Goal: Task Accomplishment & Management: Manage account settings

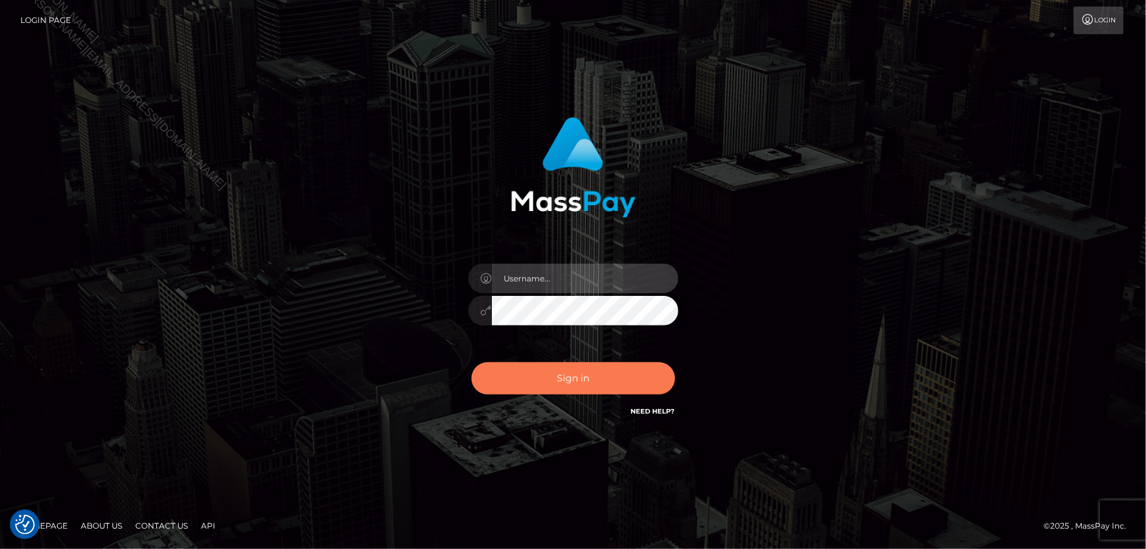
type input "[PERSON_NAME]"
click at [526, 376] on button "Sign in" at bounding box center [574, 378] width 204 height 32
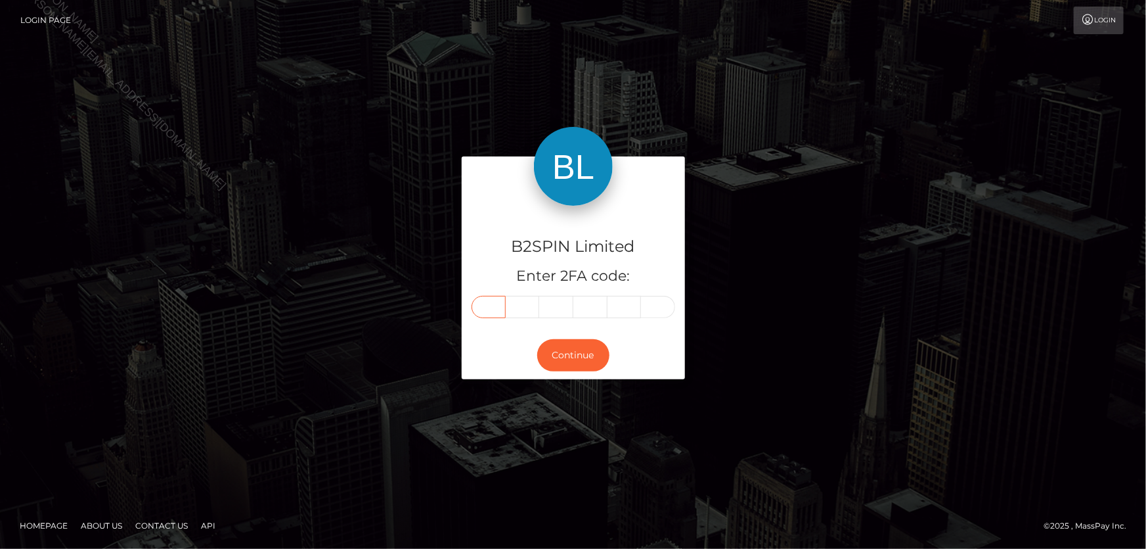
click at [486, 309] on input "text" at bounding box center [489, 307] width 34 height 22
type input "1"
type input "3"
type input "8"
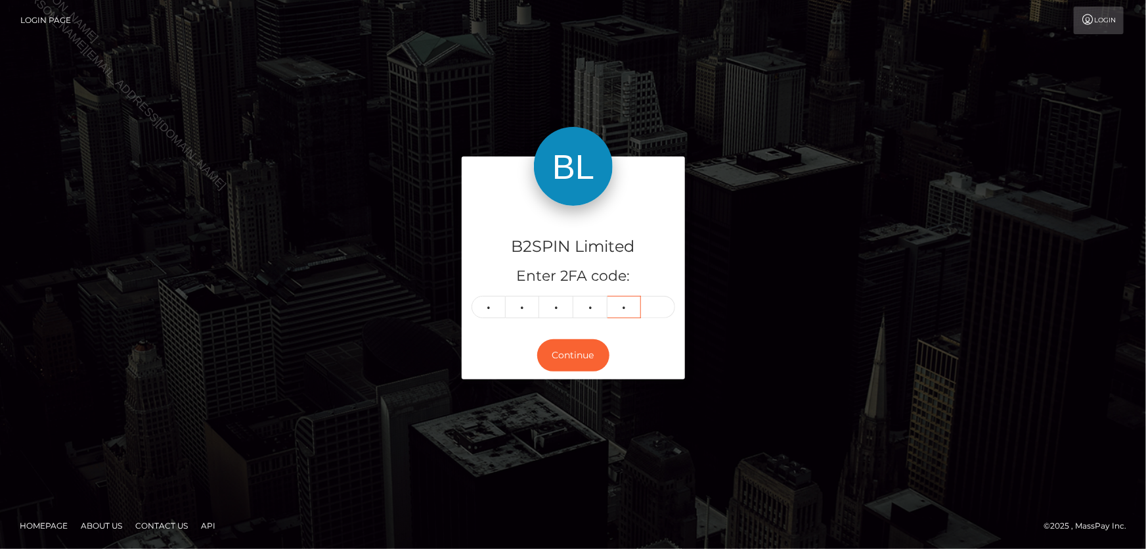
type input "3"
click at [560, 351] on button "Continue" at bounding box center [573, 355] width 72 height 32
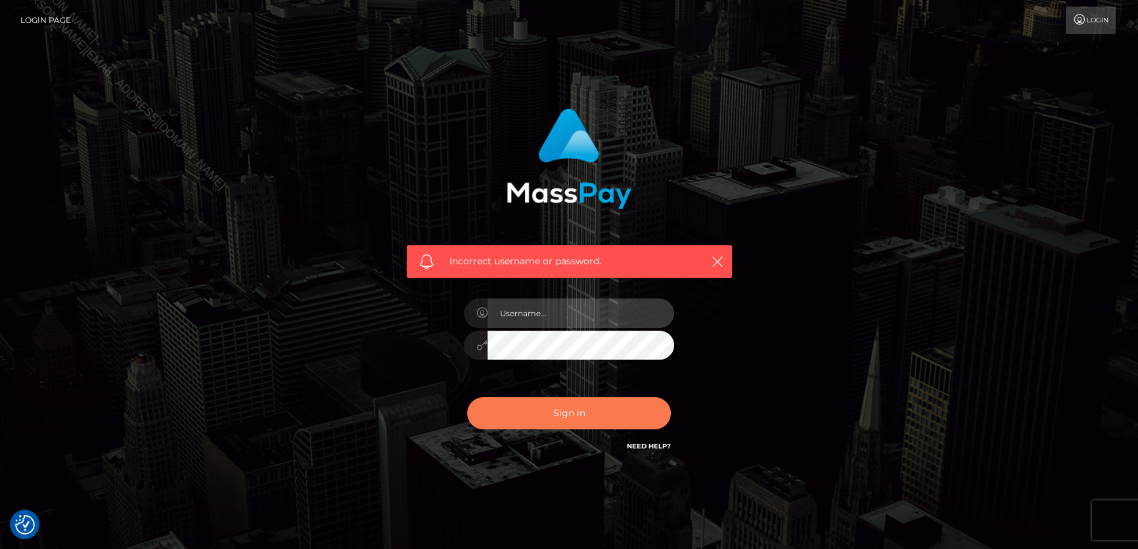
type input "[PERSON_NAME]"
click at [572, 412] on button "Sign in" at bounding box center [569, 413] width 204 height 32
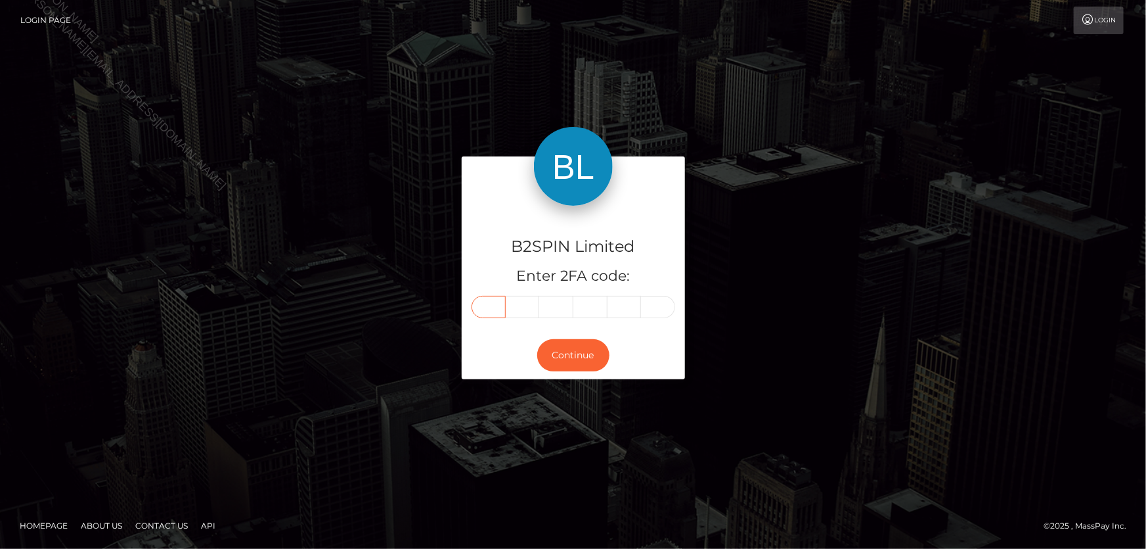
click at [495, 307] on input "text" at bounding box center [489, 307] width 34 height 22
type input "2"
type input "5"
type input "0"
type input "3"
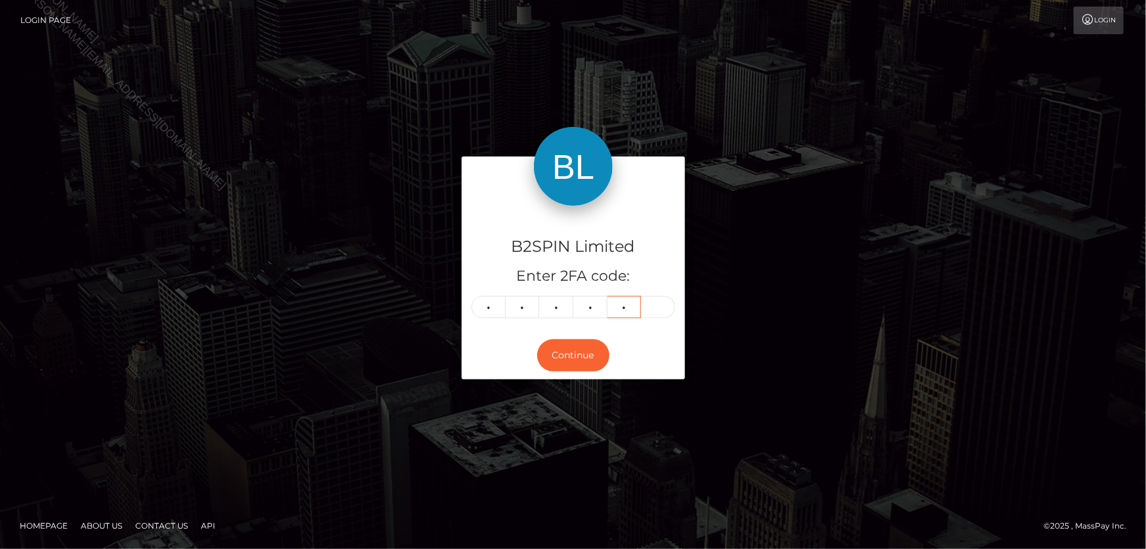
type input "0"
type input "6"
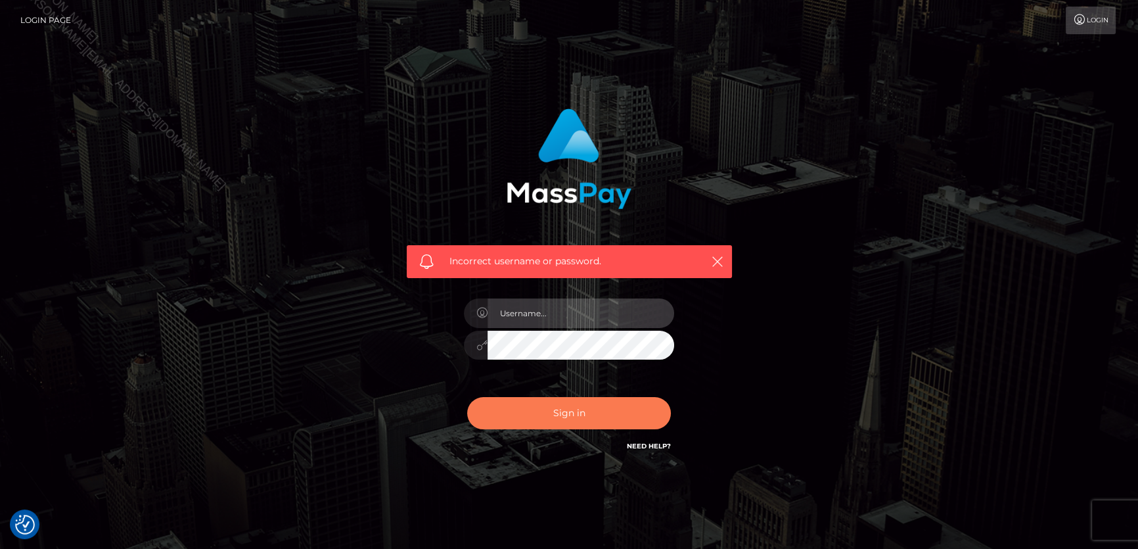
type input "[PERSON_NAME]"
click at [585, 420] on button "Sign in" at bounding box center [569, 413] width 204 height 32
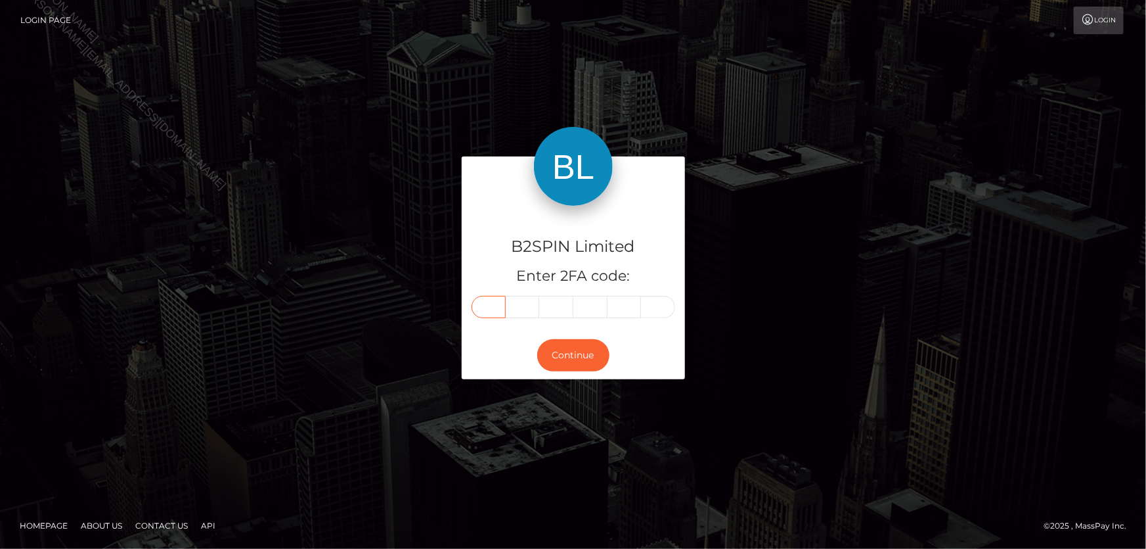
click at [489, 307] on input "text" at bounding box center [489, 307] width 34 height 22
type input "0"
type input "9"
type input "7"
type input "9"
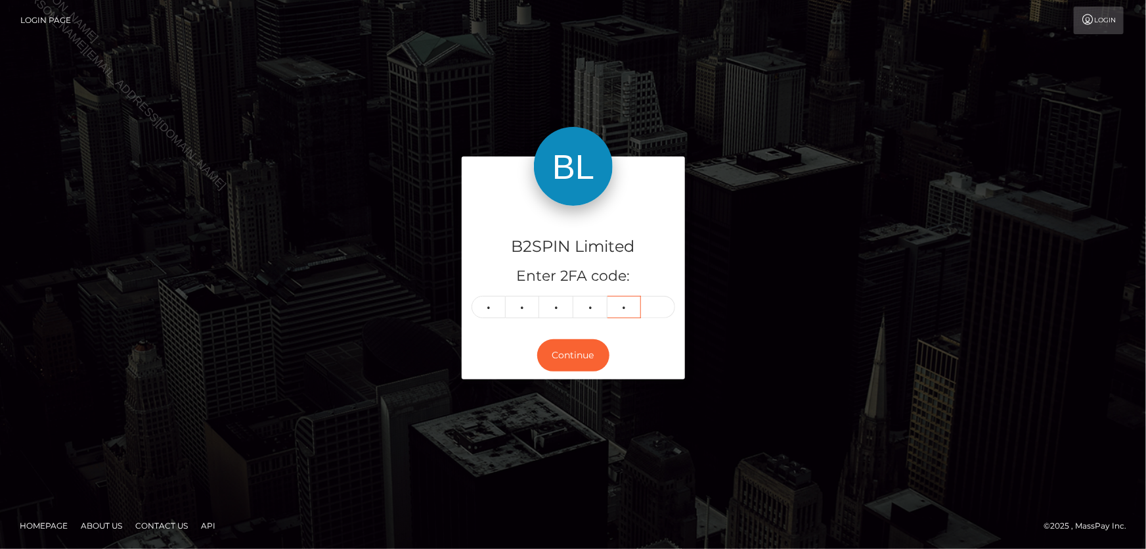
type input "3"
drag, startPoint x: 535, startPoint y: 359, endPoint x: 542, endPoint y: 363, distance: 8.2
click at [539, 361] on div "Continue" at bounding box center [573, 355] width 223 height 48
click at [549, 364] on button "Continue" at bounding box center [573, 355] width 72 height 32
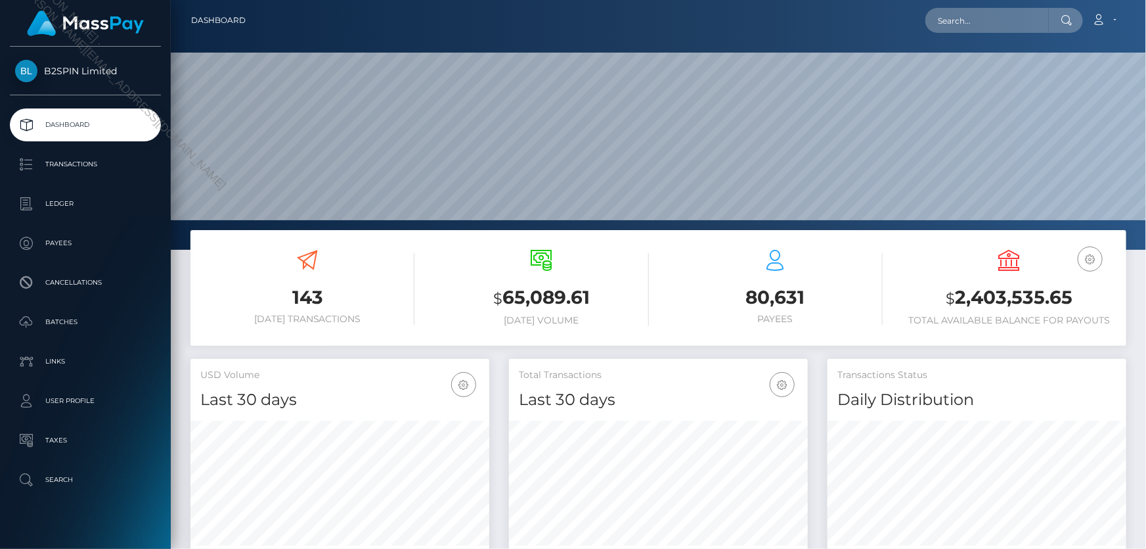
scroll to position [233, 298]
drag, startPoint x: 957, startPoint y: 300, endPoint x: 1058, endPoint y: 249, distance: 114.0
click at [1081, 292] on h3 "$ 2,403,535.65" at bounding box center [1010, 297] width 214 height 27
copy h3 "2,403,535.65"
